Goal: Understand process/instructions

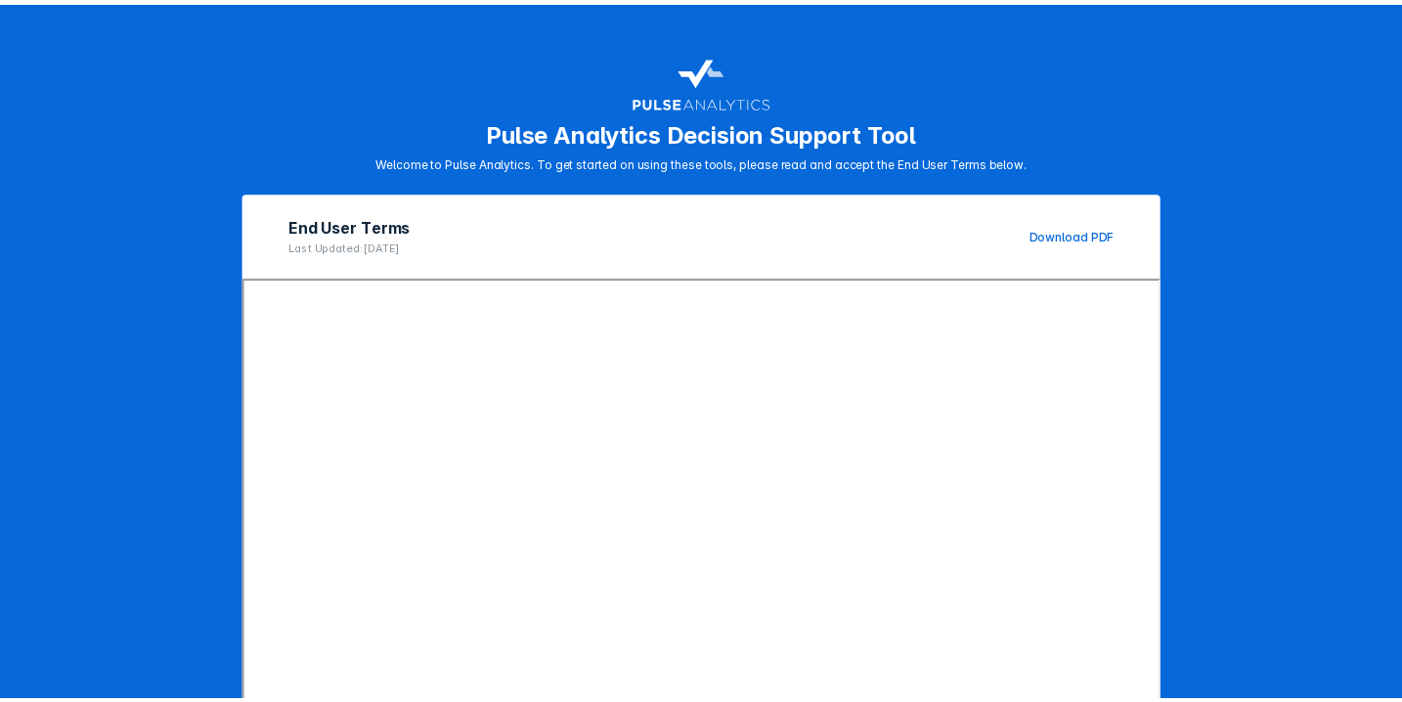
scroll to position [227, 0]
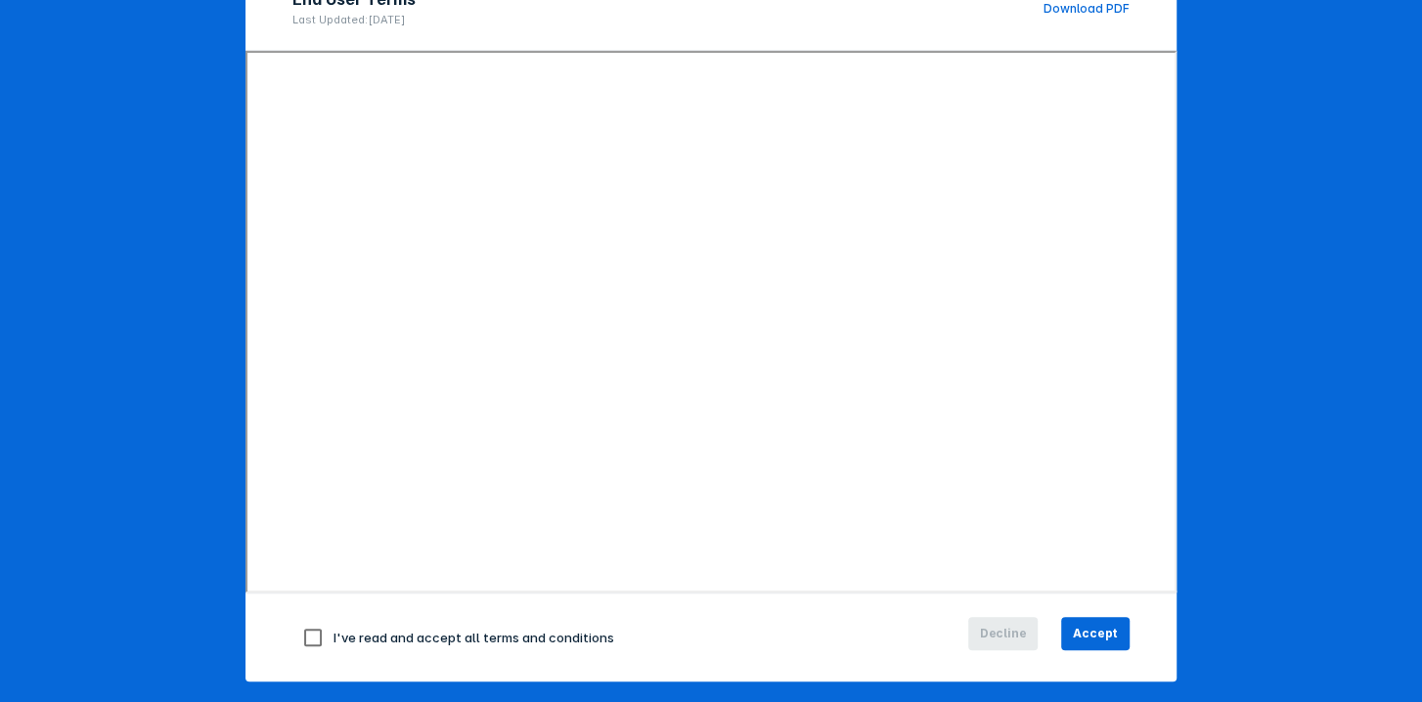
click at [337, 621] on div "I've read and accept all terms and conditions" at bounding box center [571, 637] width 558 height 41
click at [292, 649] on input "checkbox" at bounding box center [312, 637] width 41 height 41
checkbox input "true"
click at [1088, 637] on span "Accept" at bounding box center [1095, 634] width 45 height 18
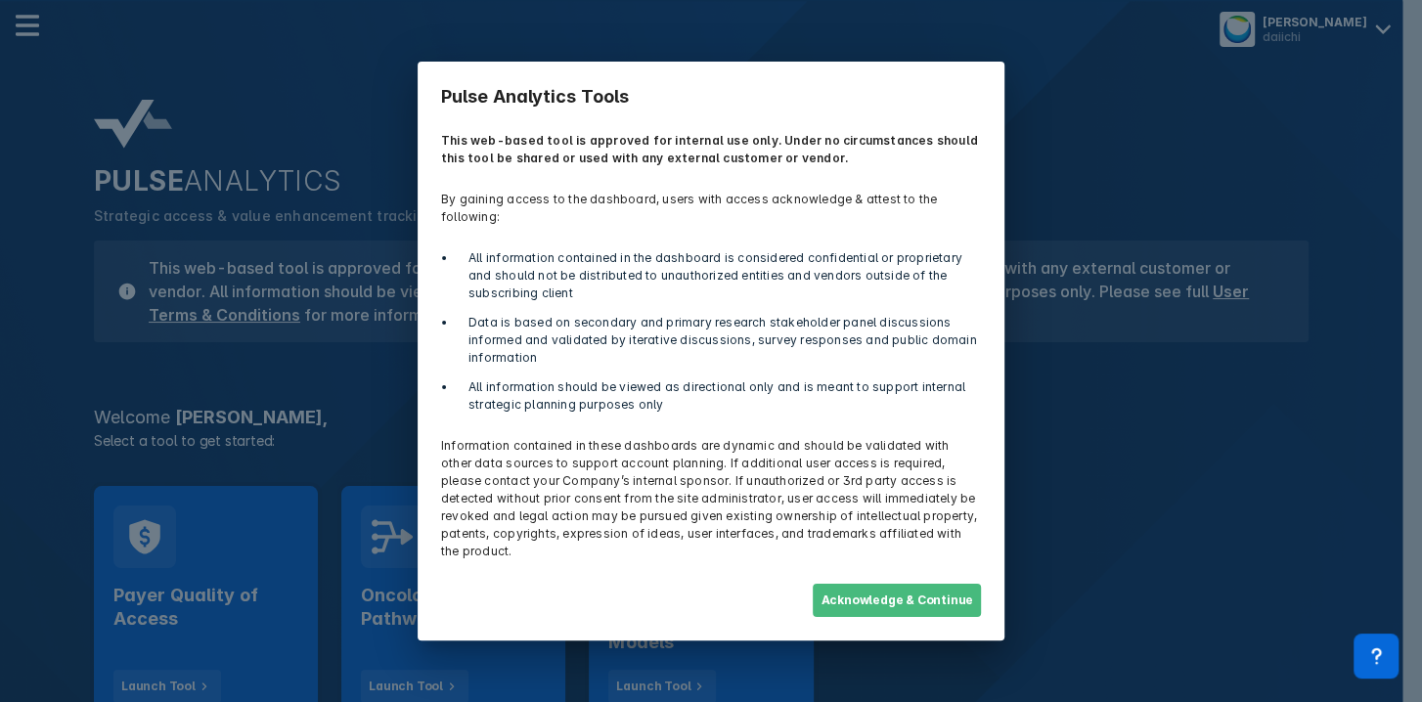
click at [888, 584] on button "Acknowledge & Continue" at bounding box center [896, 600] width 168 height 33
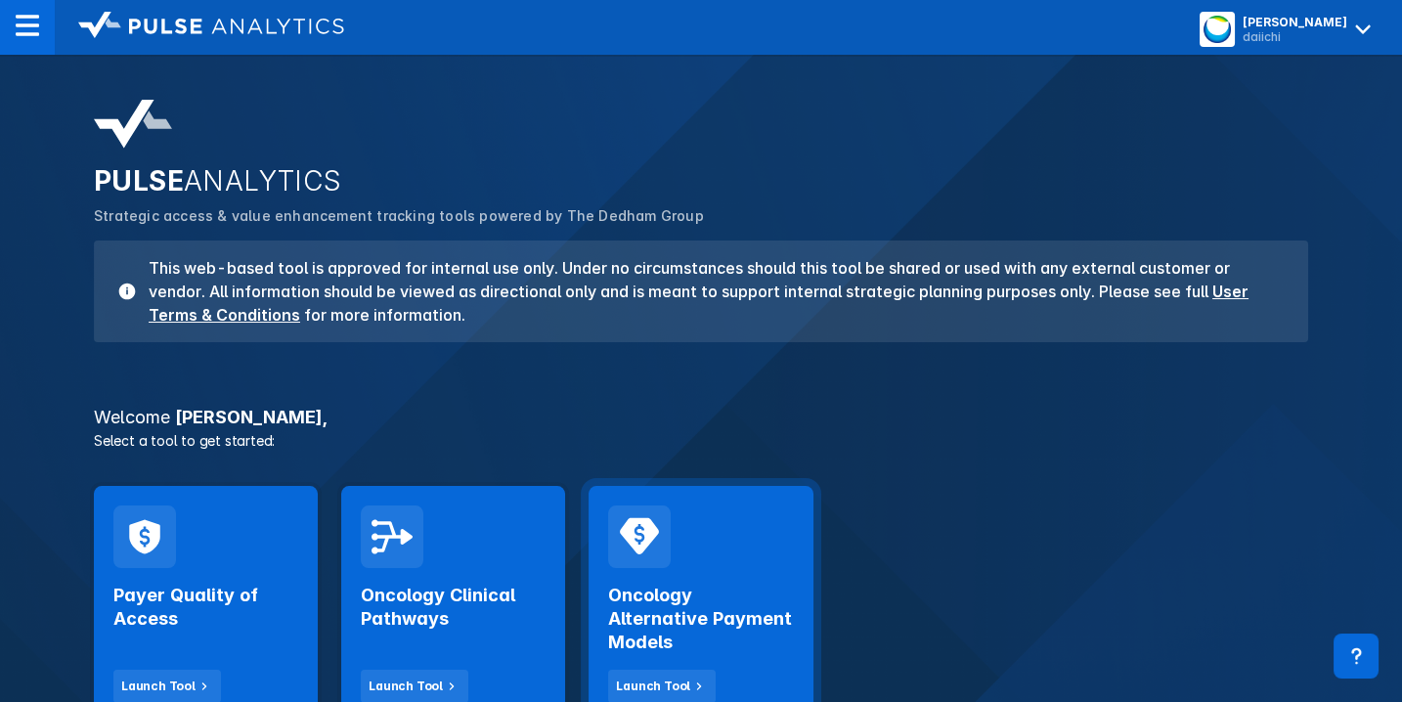
scroll to position [200, 0]
